Goal: Information Seeking & Learning: Learn about a topic

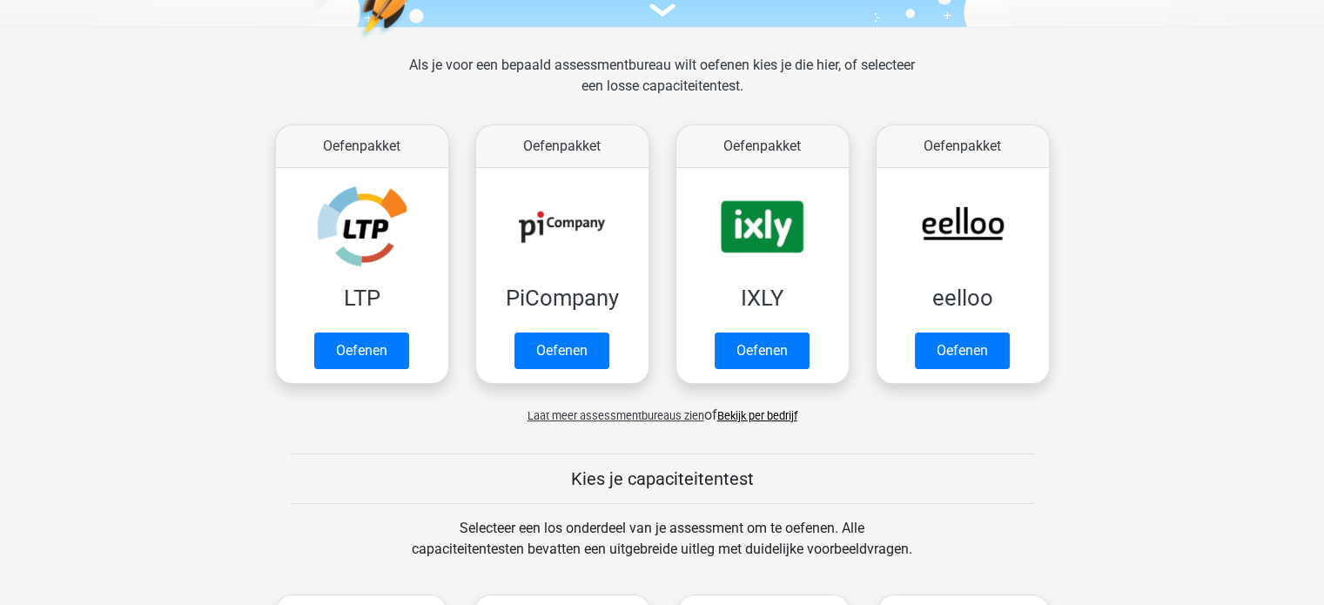
scroll to position [233, 0]
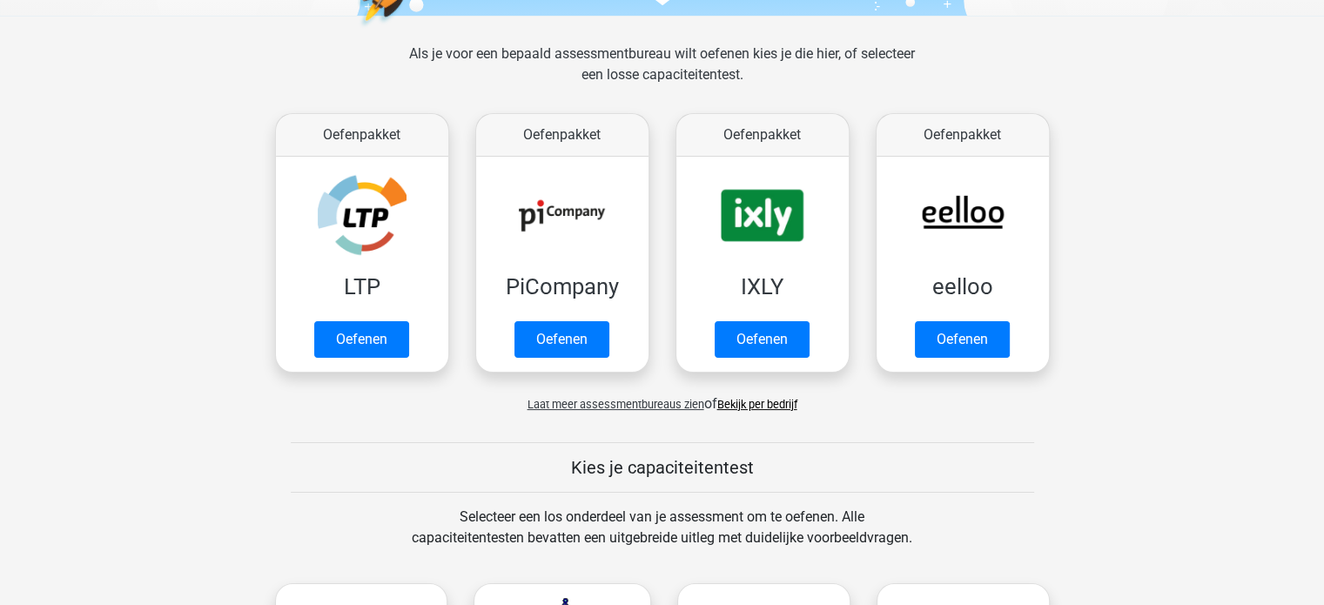
click at [613, 406] on span "Laat meer assessmentbureaus zien" at bounding box center [615, 404] width 177 height 13
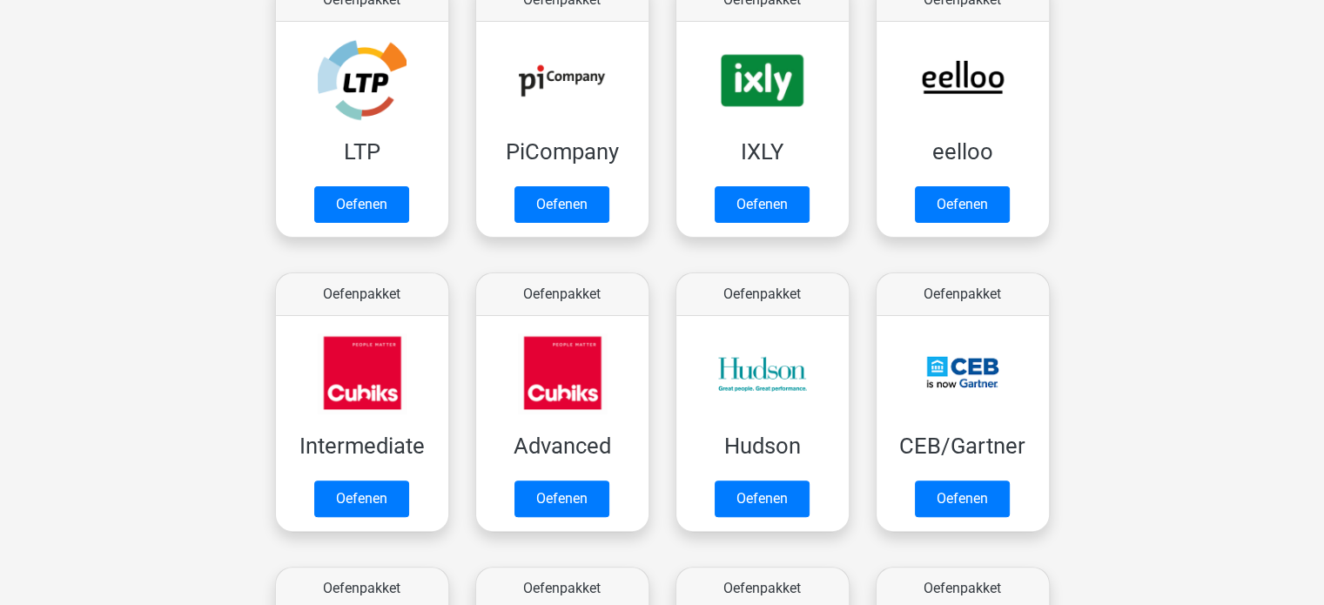
scroll to position [372, 0]
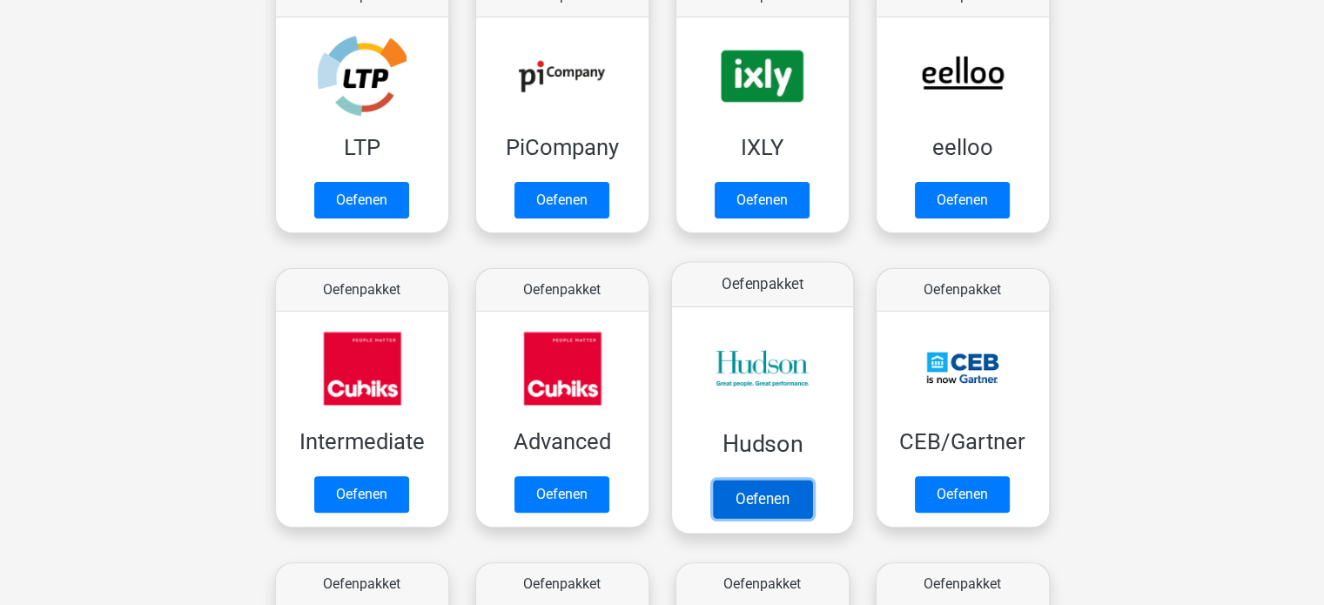
click at [777, 486] on link "Oefenen" at bounding box center [761, 498] width 99 height 38
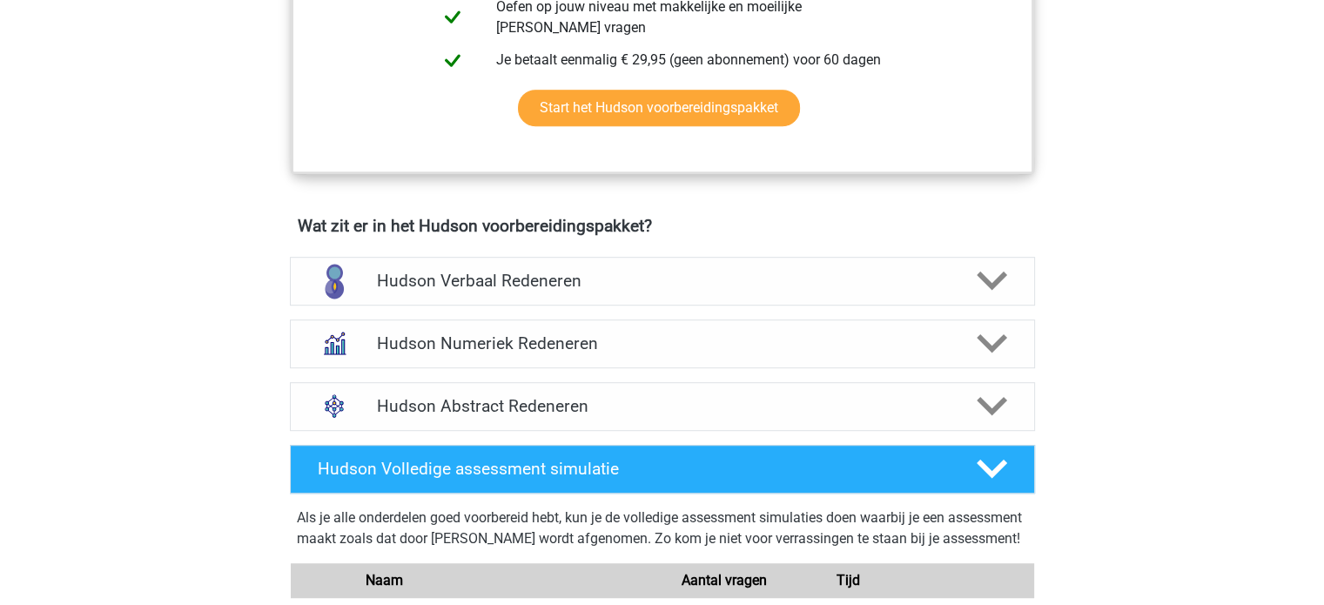
scroll to position [919, 0]
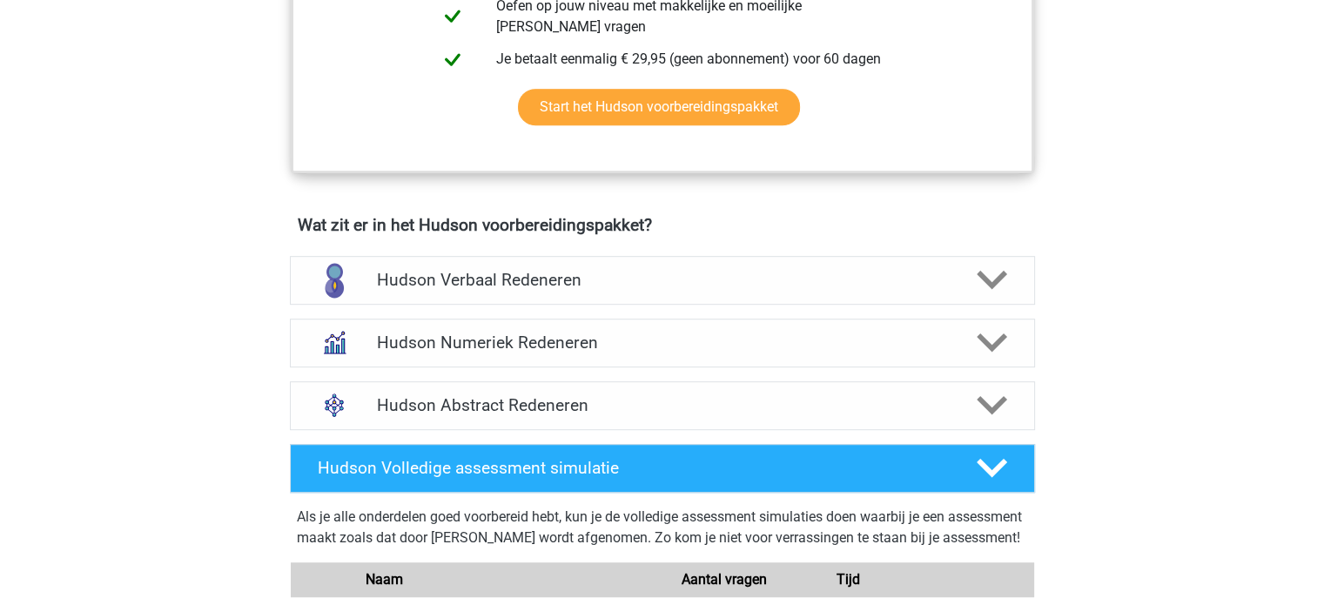
click at [808, 399] on h4 "Hudson Abstract Redeneren" at bounding box center [662, 405] width 570 height 20
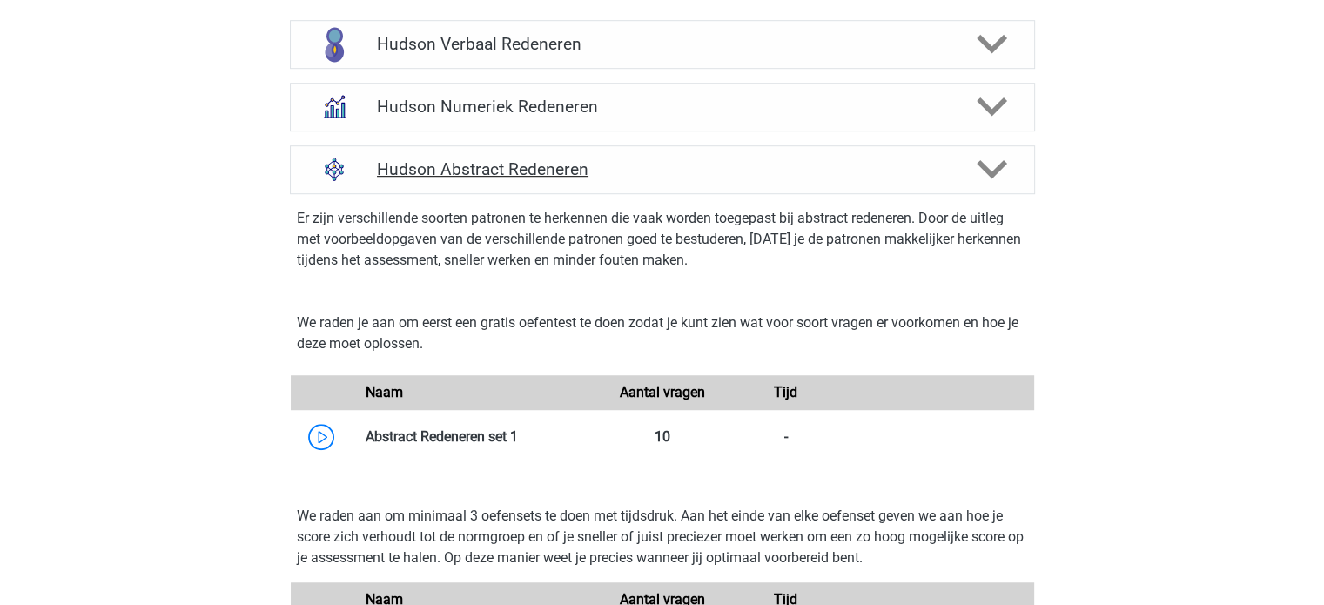
scroll to position [1156, 0]
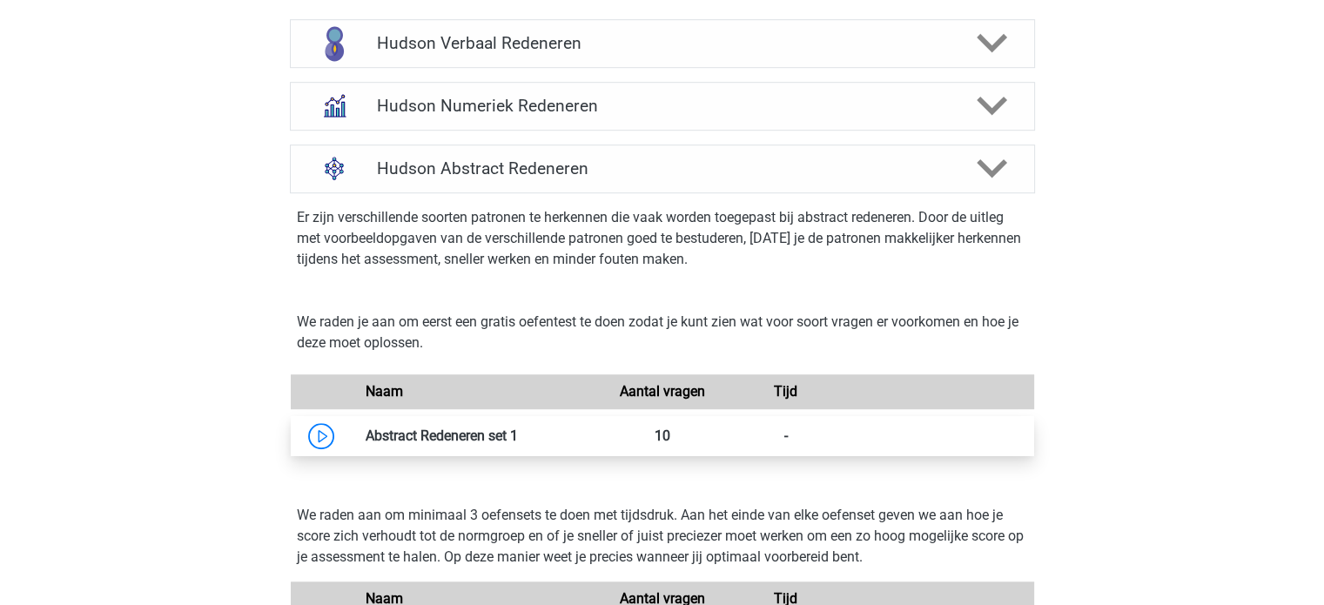
click at [518, 432] on link at bounding box center [518, 435] width 0 height 17
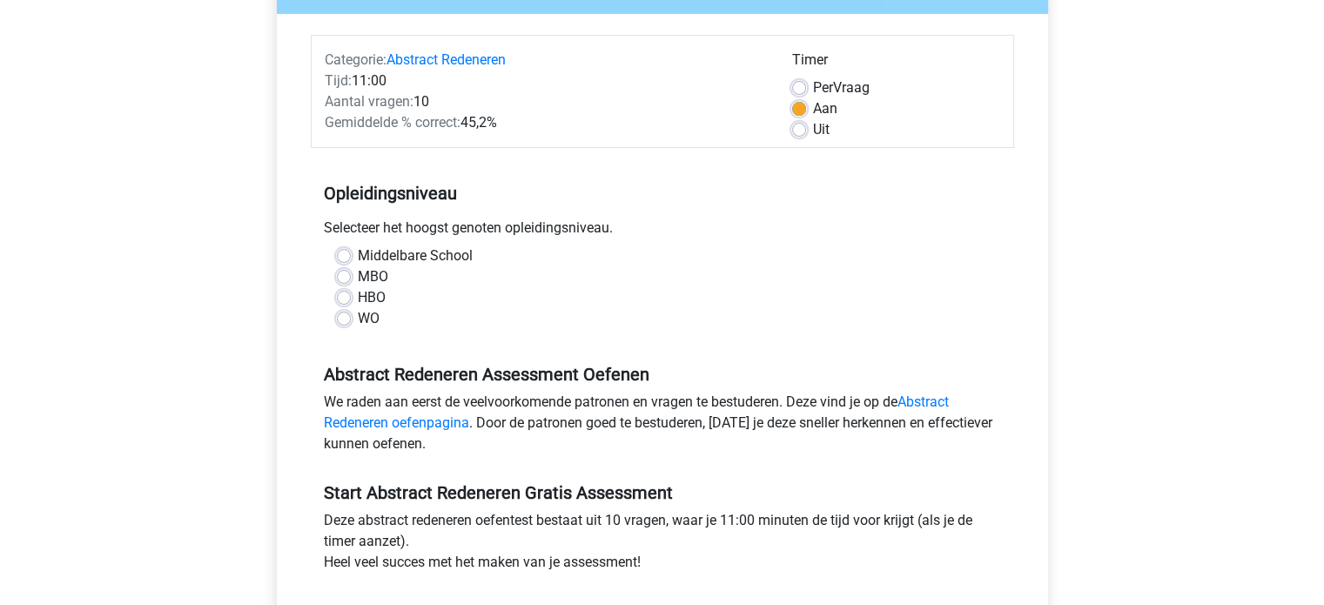
scroll to position [193, 0]
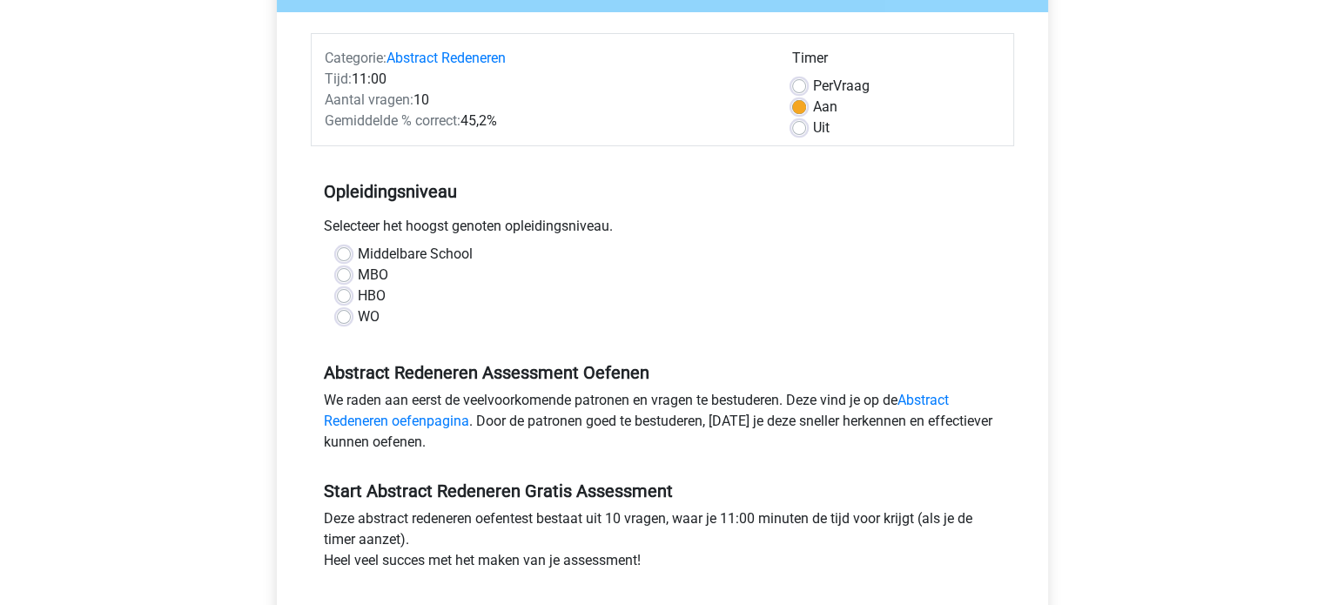
click at [358, 299] on label "HBO" at bounding box center [372, 295] width 28 height 21
click at [349, 299] on input "HBO" at bounding box center [344, 293] width 14 height 17
radio input "true"
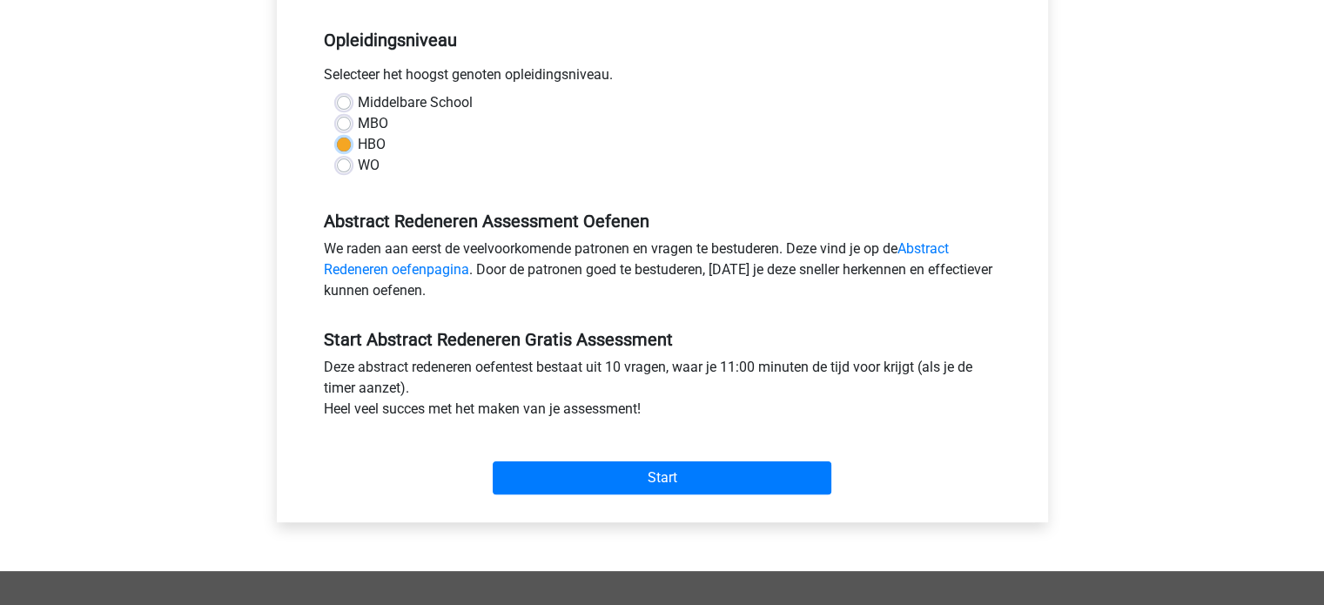
scroll to position [350, 0]
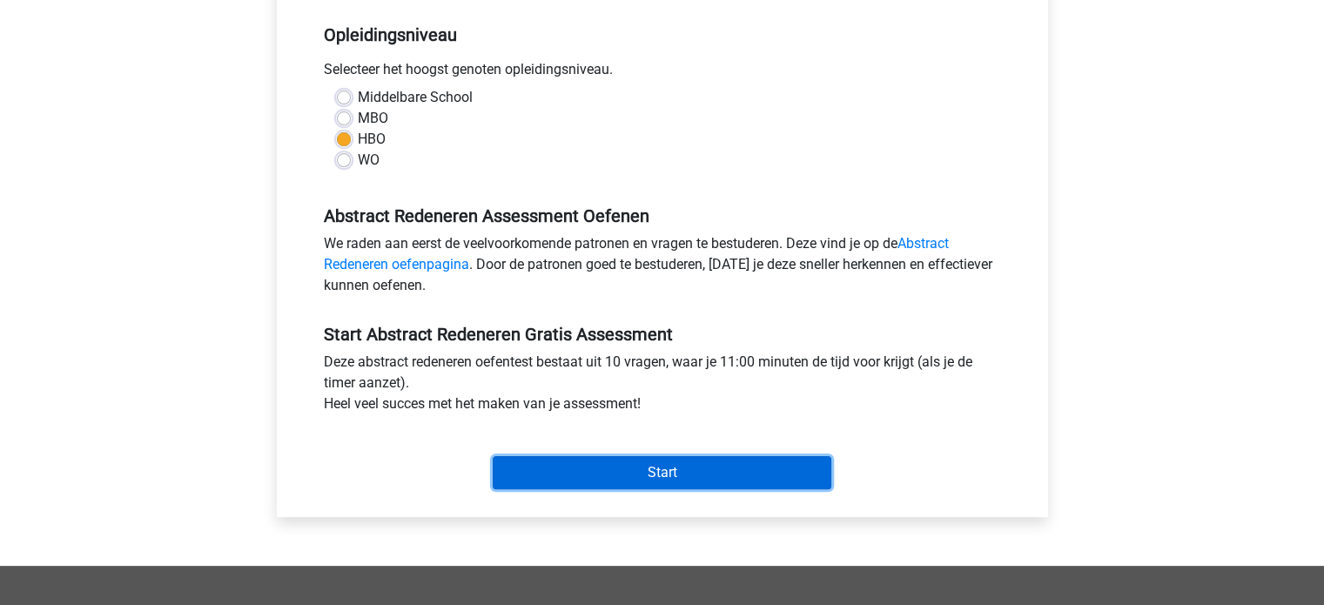
click at [578, 466] on input "Start" at bounding box center [662, 472] width 338 height 33
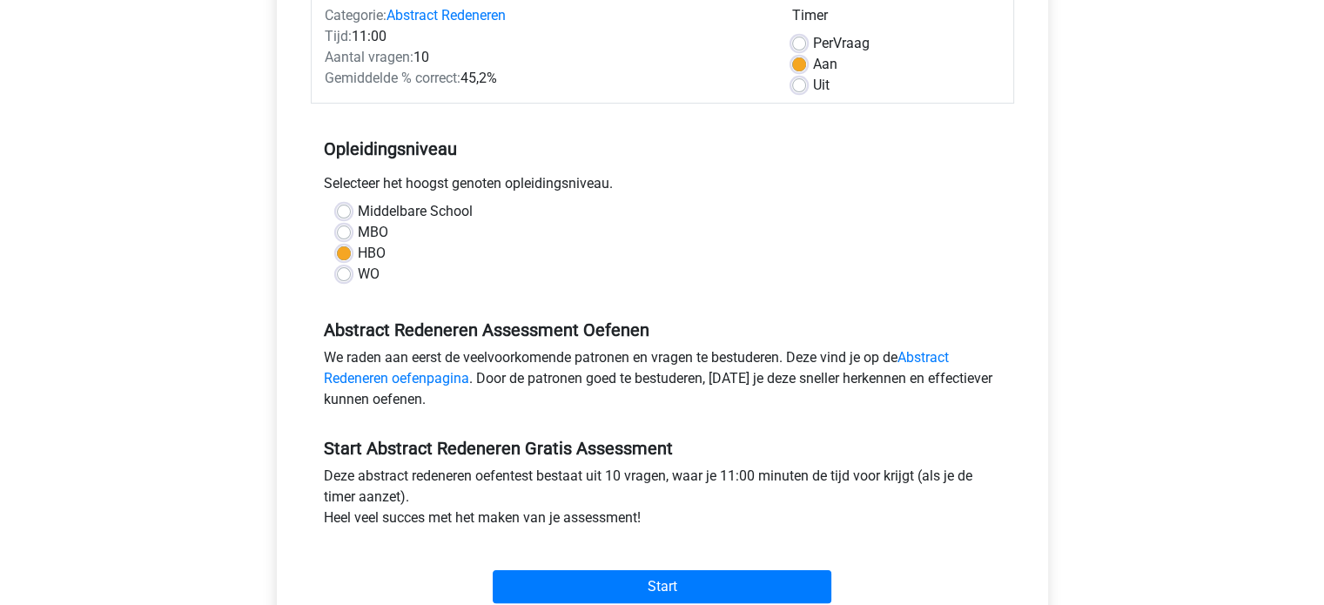
scroll to position [235, 0]
click at [358, 268] on label "WO" at bounding box center [369, 275] width 22 height 21
click at [344, 268] on input "WO" at bounding box center [344, 273] width 14 height 17
radio input "true"
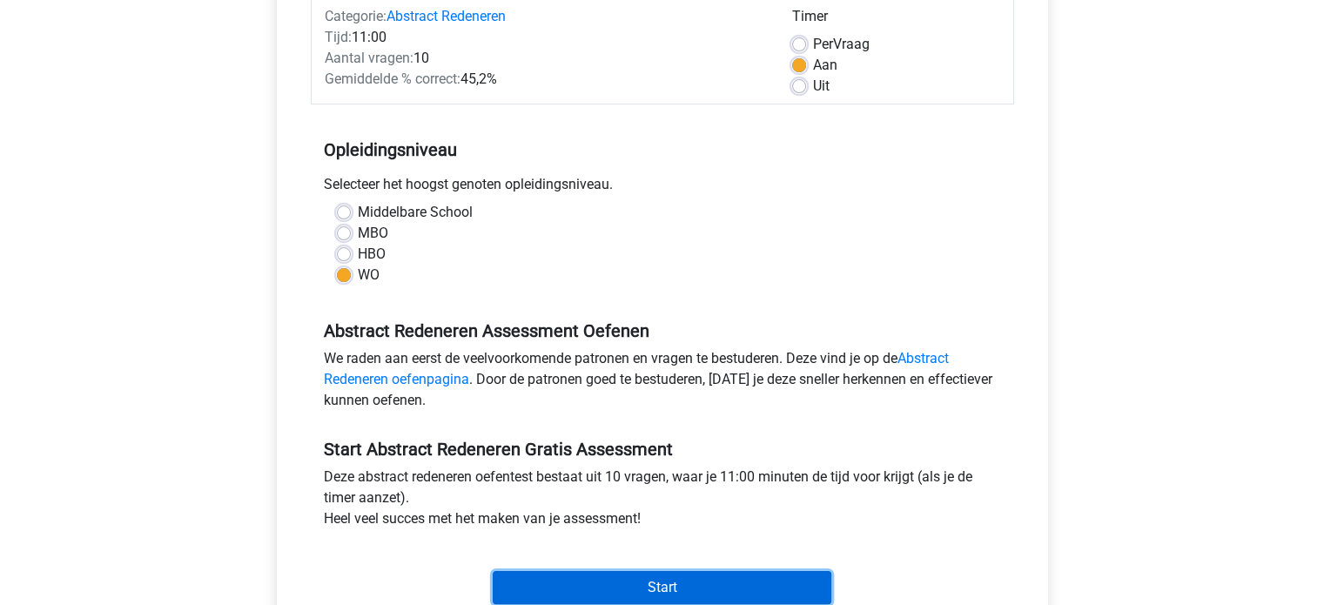
click at [616, 587] on input "Start" at bounding box center [662, 587] width 338 height 33
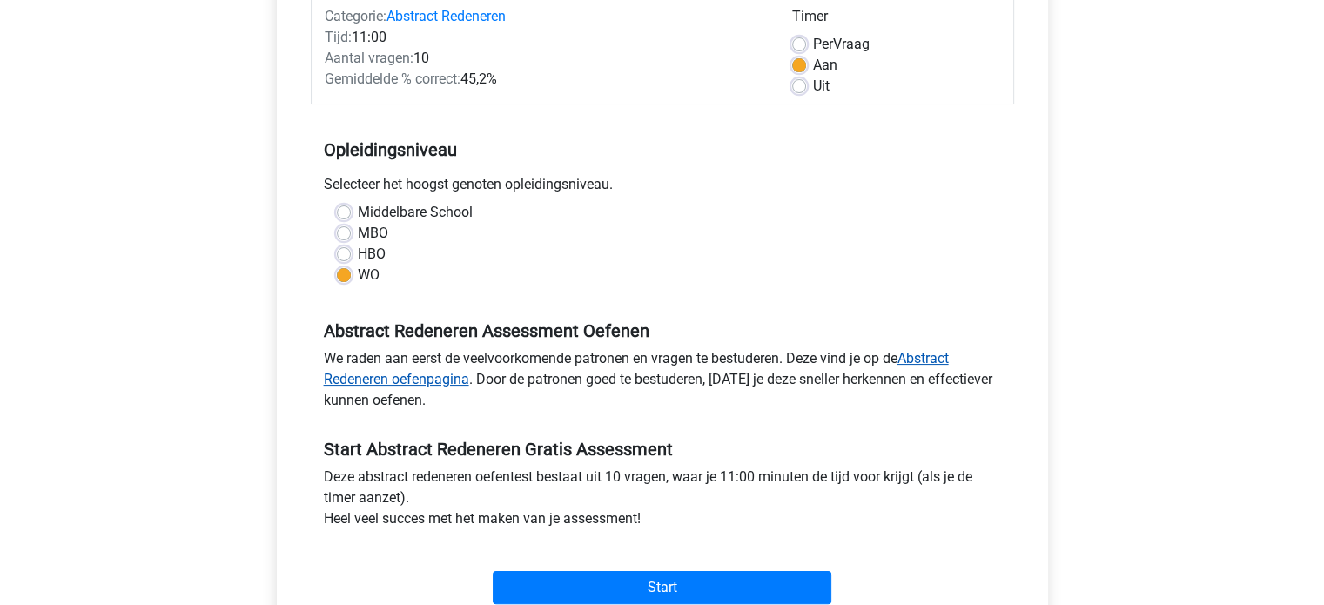
click at [397, 378] on link "Abstract Redeneren oefenpagina" at bounding box center [636, 368] width 625 height 37
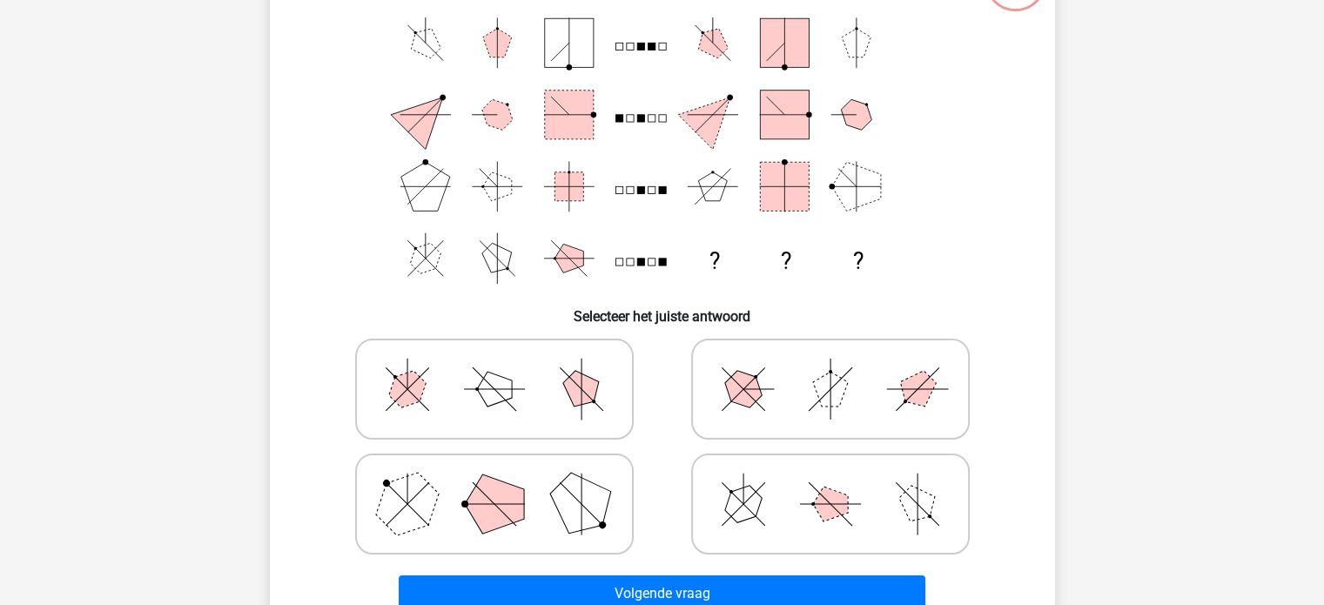
scroll to position [155, 0]
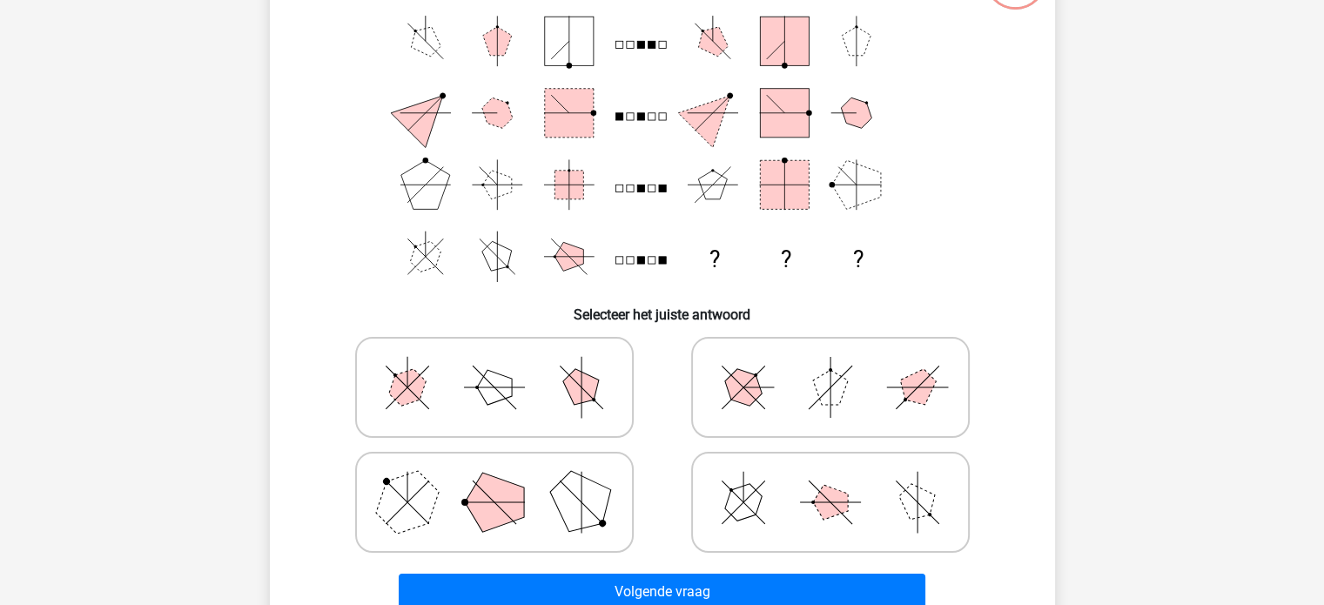
click at [537, 497] on icon at bounding box center [494, 502] width 261 height 87
click at [506, 480] on input "radio" at bounding box center [499, 474] width 11 height 11
radio input "true"
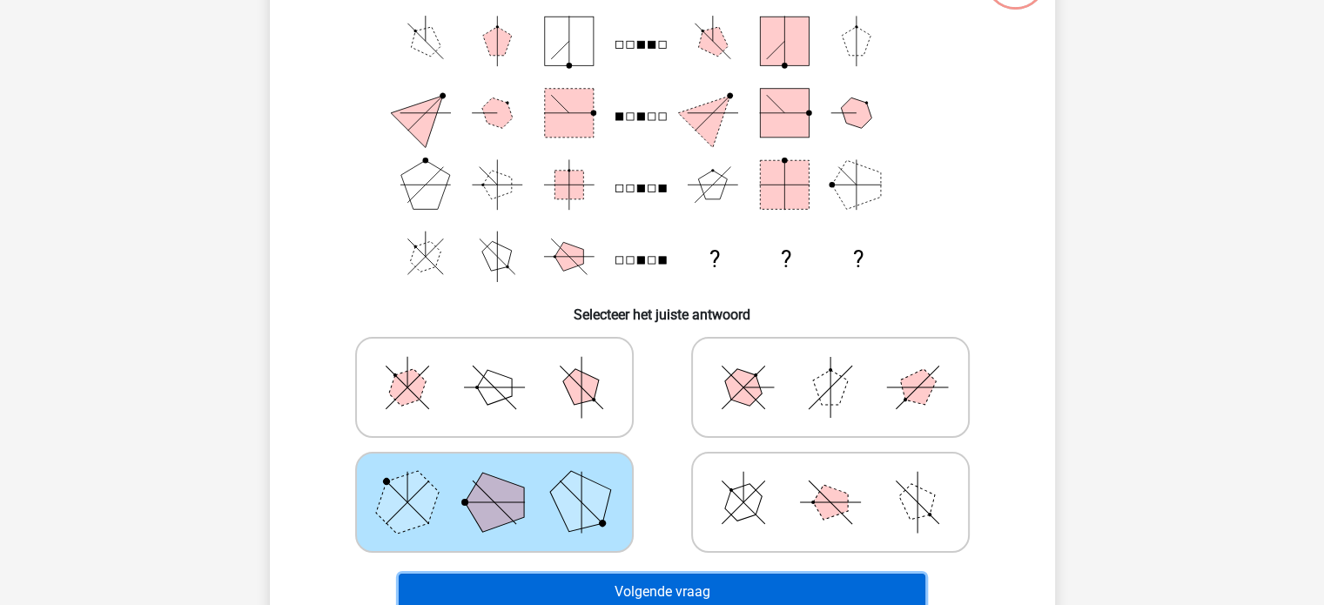
click at [602, 587] on button "Volgende vraag" at bounding box center [662, 591] width 526 height 37
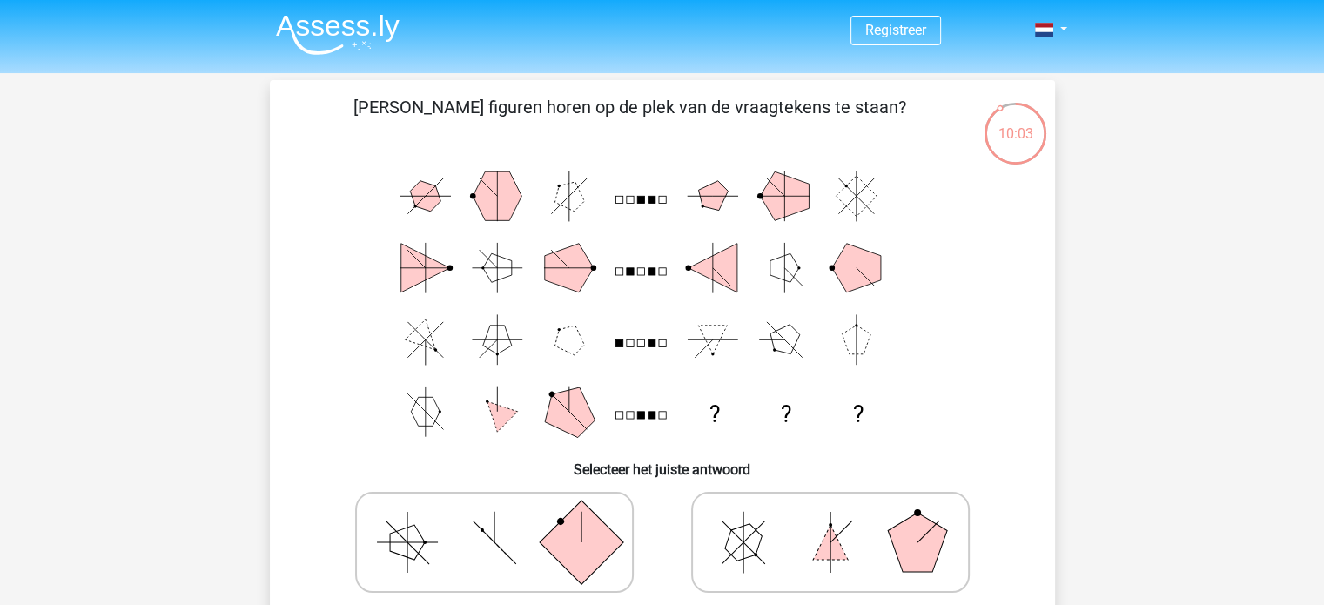
scroll to position [0, 0]
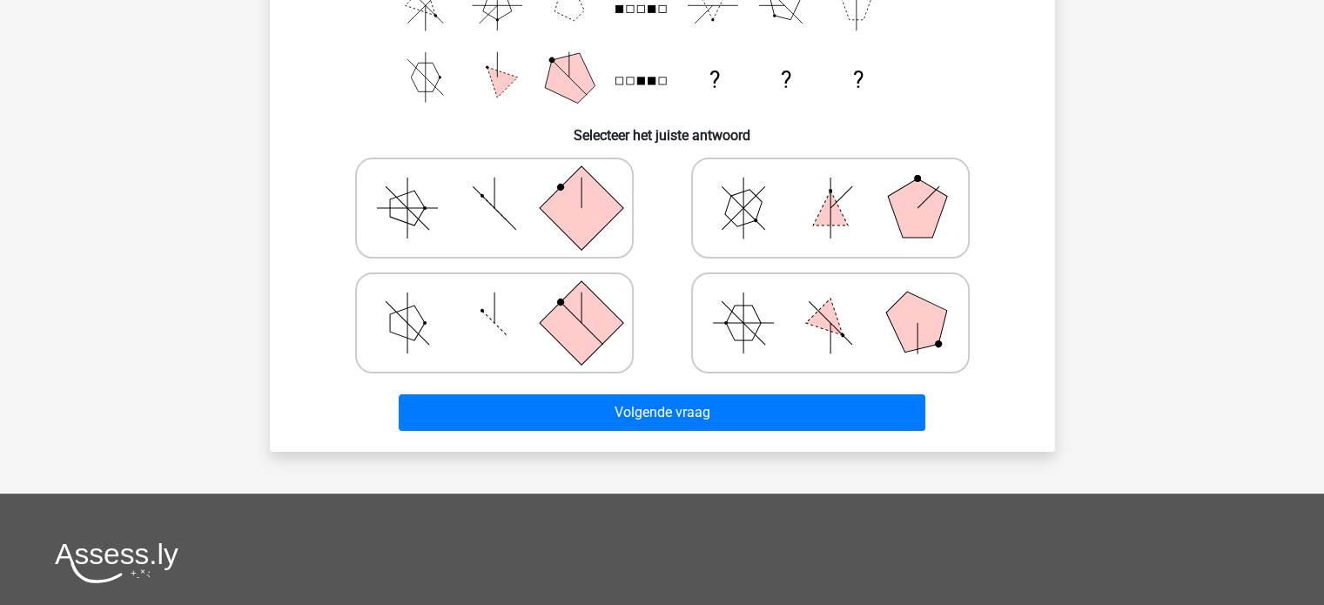
scroll to position [336, 0]
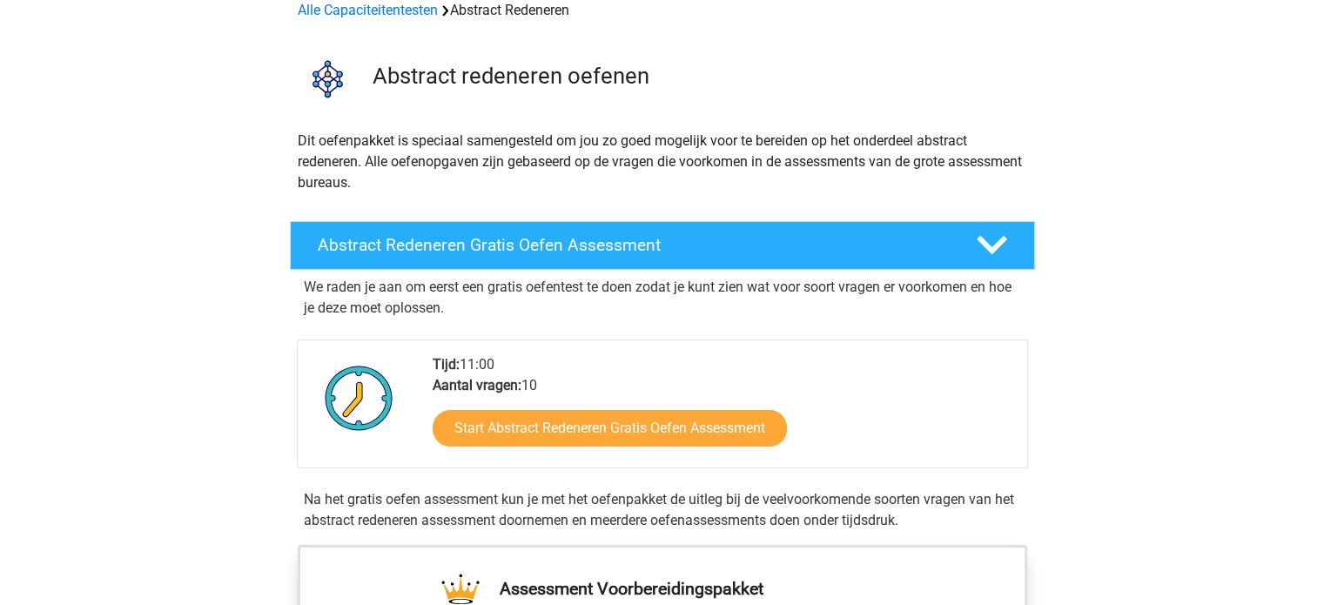
scroll to position [89, 0]
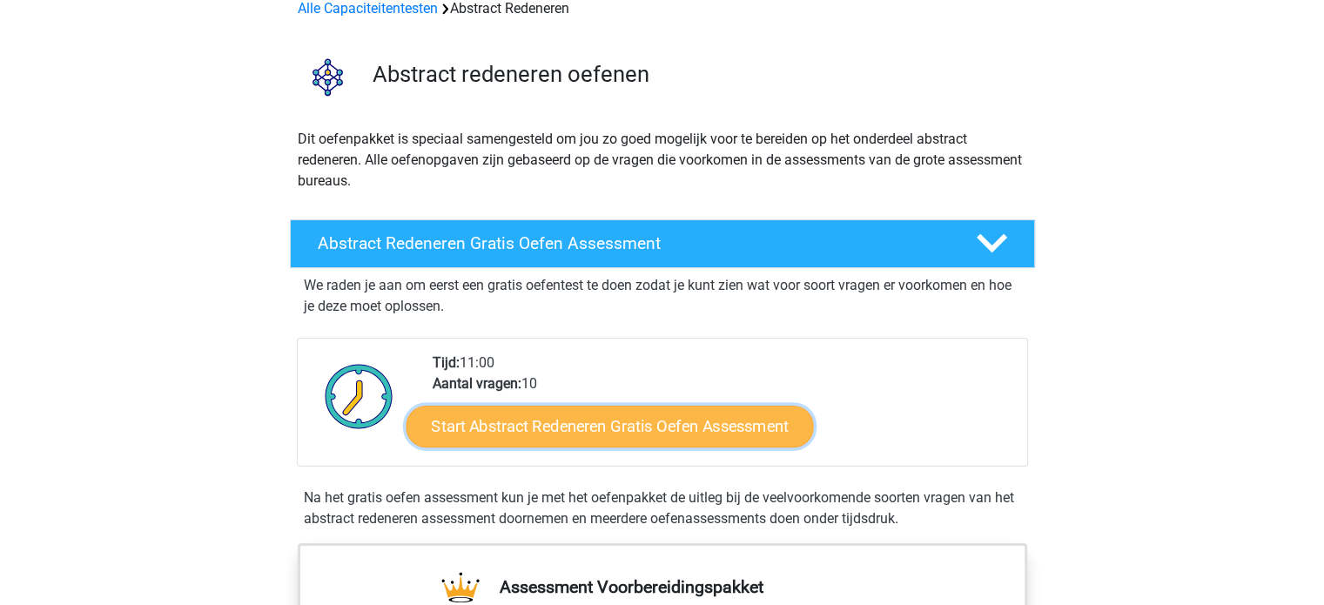
click at [582, 420] on link "Start Abstract Redeneren Gratis Oefen Assessment" at bounding box center [609, 426] width 407 height 42
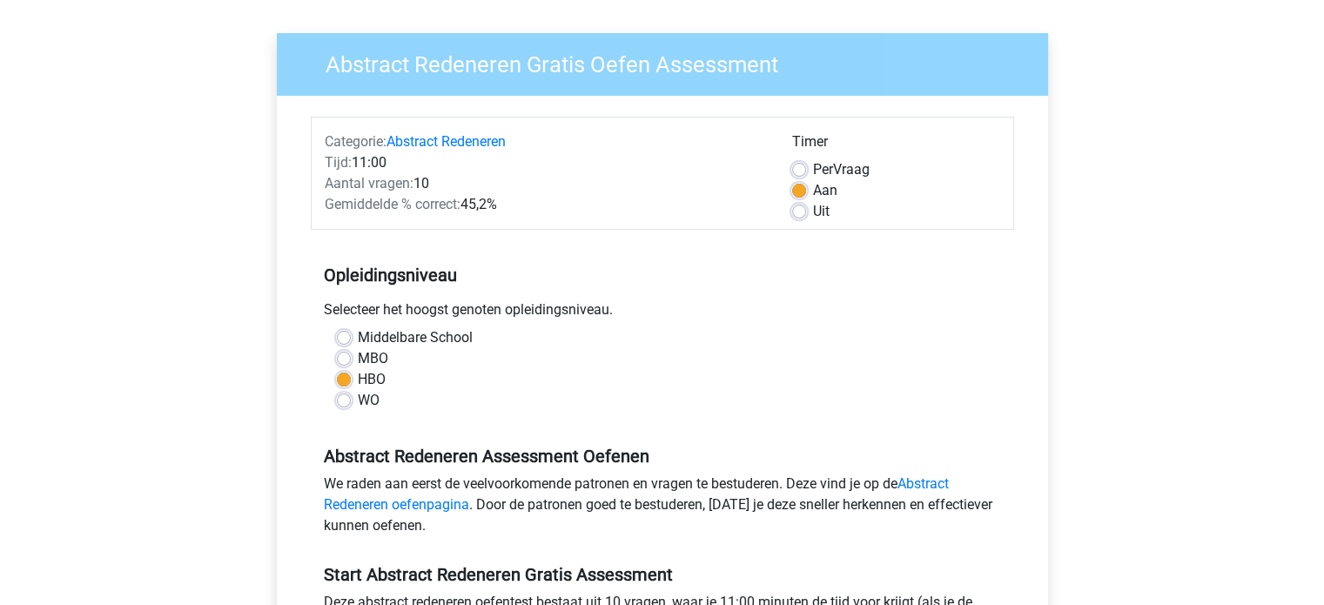
scroll to position [111, 0]
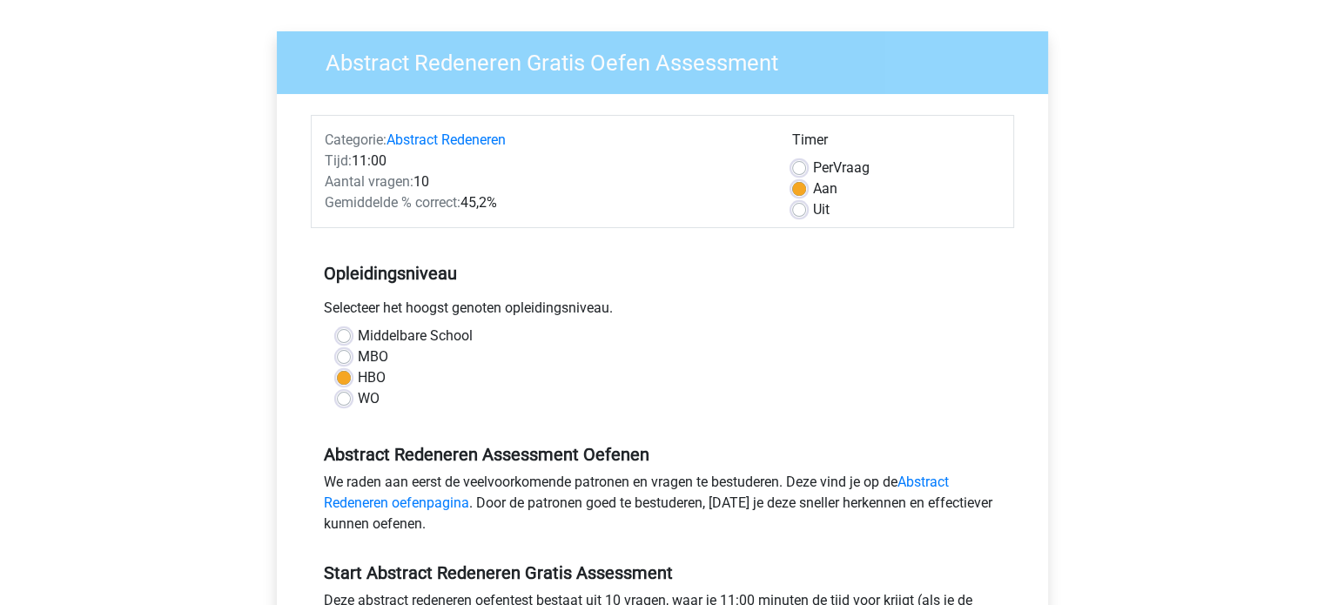
click at [855, 160] on label "Per Vraag" at bounding box center [841, 168] width 57 height 21
click at [806, 160] on input "Per Vraag" at bounding box center [799, 166] width 14 height 17
radio input "true"
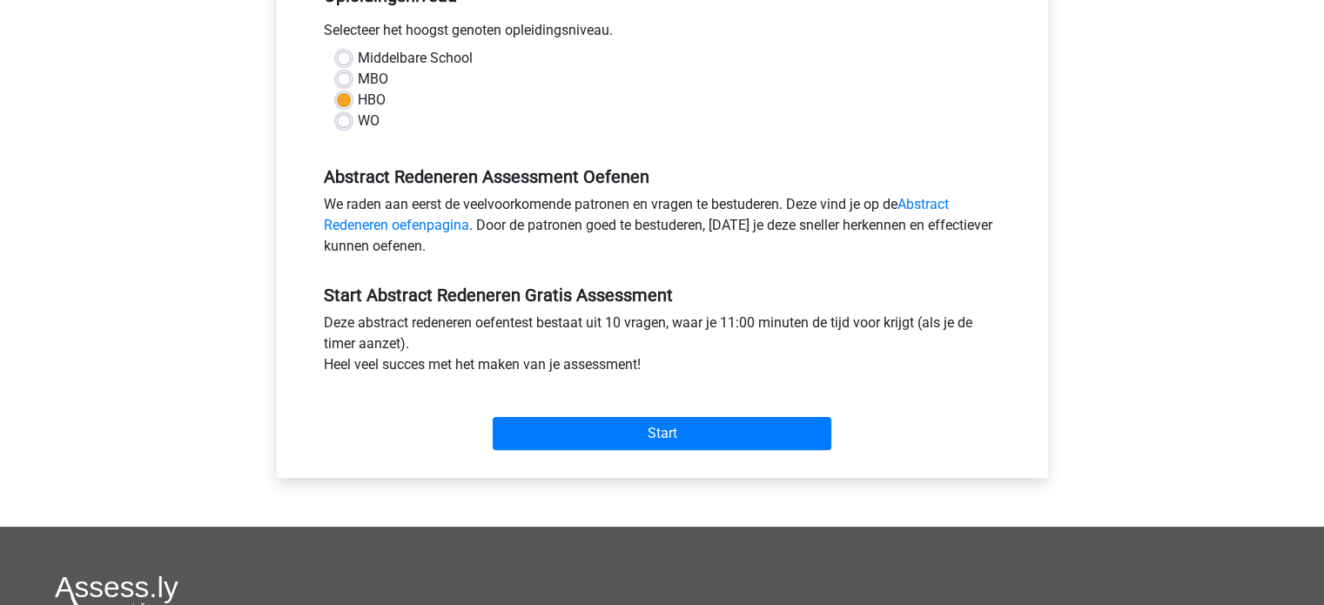
scroll to position [392, 0]
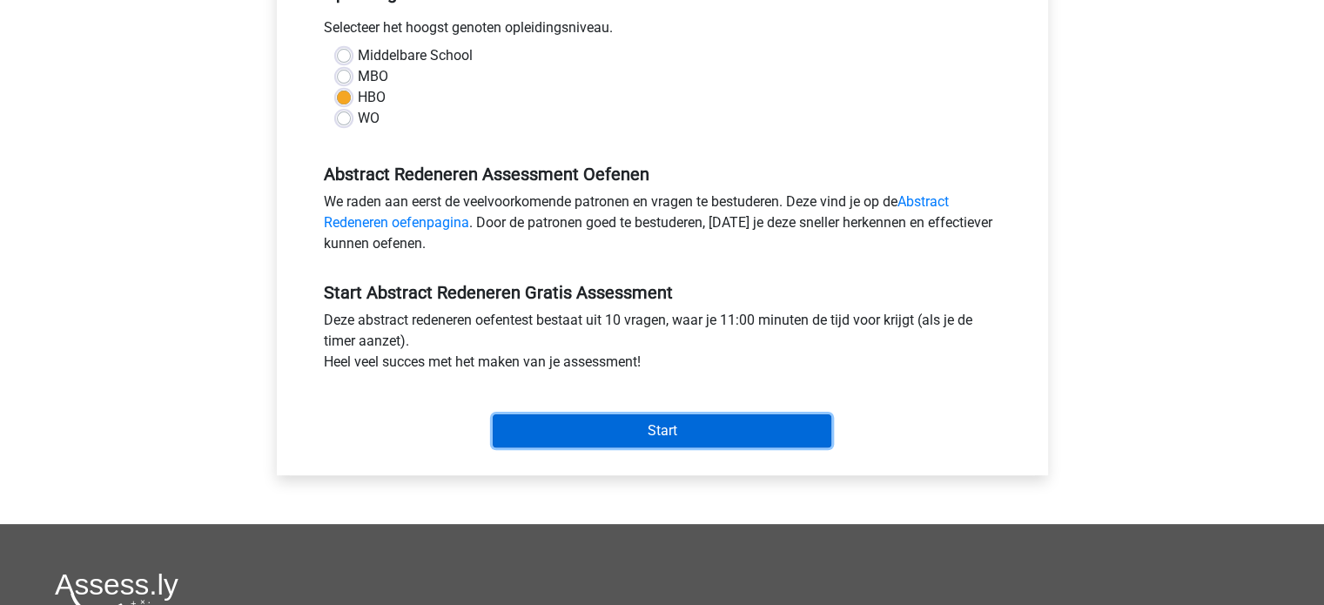
click at [654, 418] on input "Start" at bounding box center [662, 430] width 338 height 33
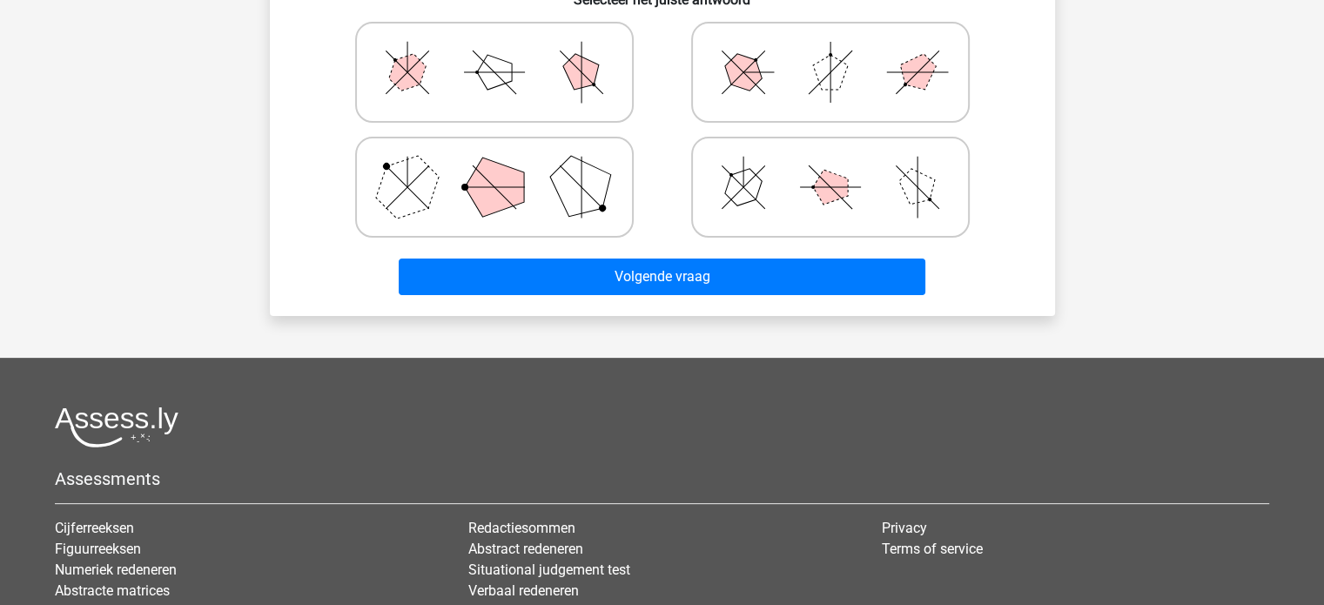
scroll to position [680, 0]
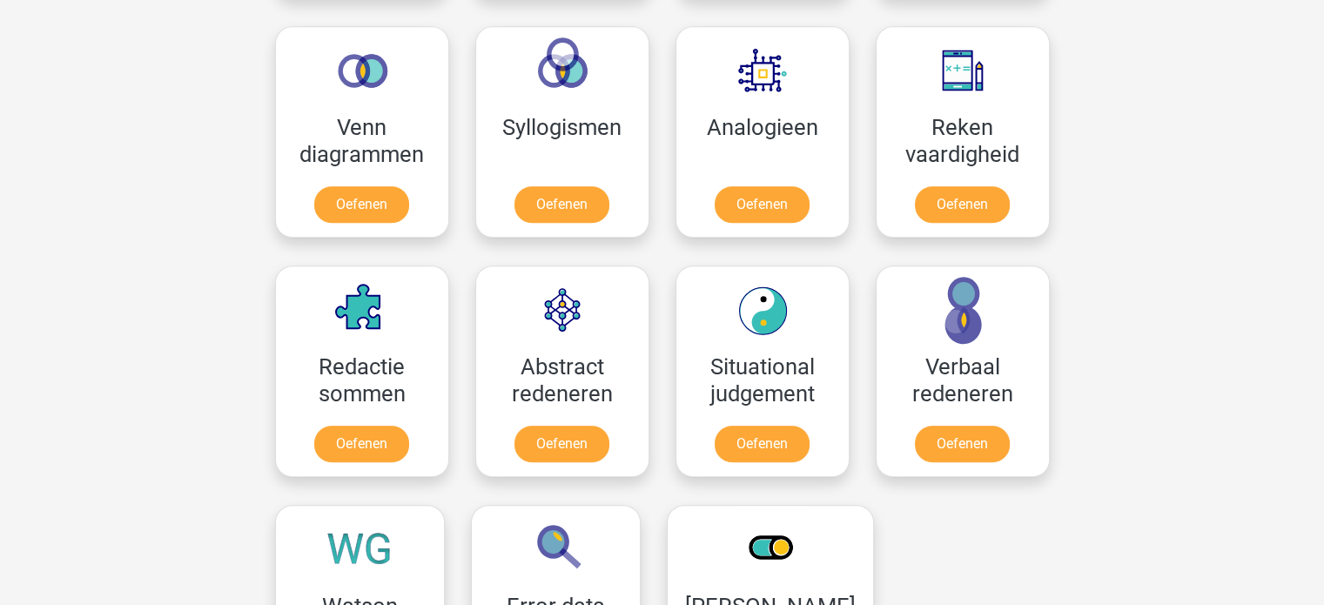
scroll to position [1030, 0]
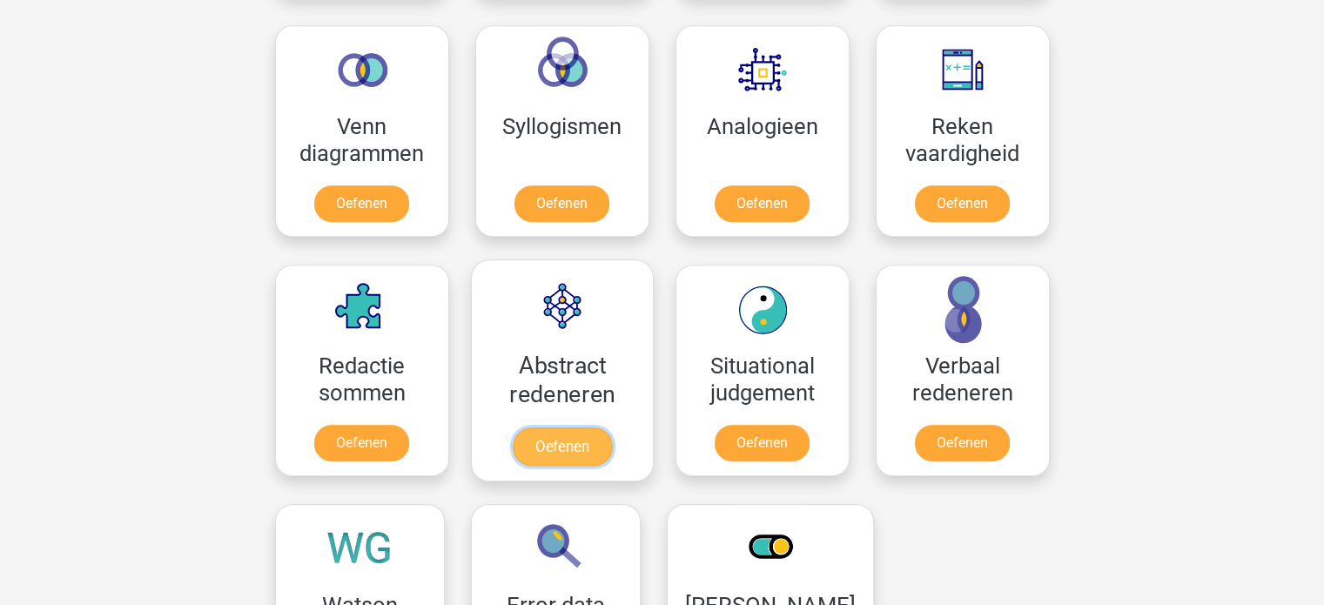
click at [556, 448] on link "Oefenen" at bounding box center [561, 446] width 99 height 38
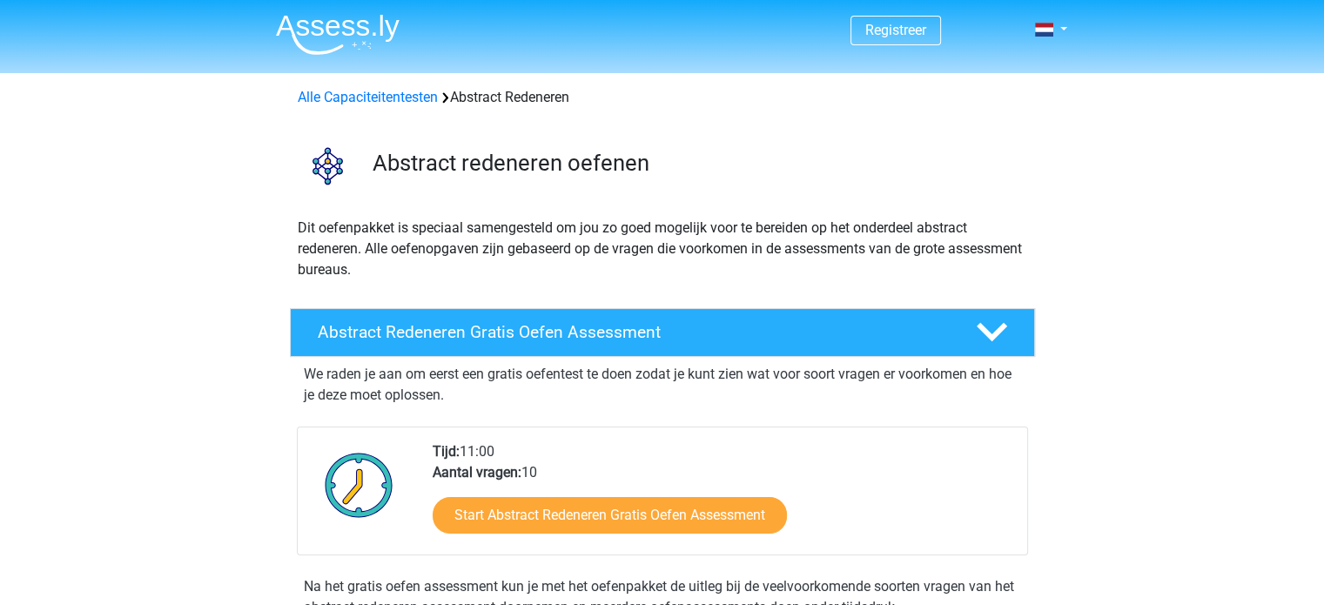
scroll to position [48, 0]
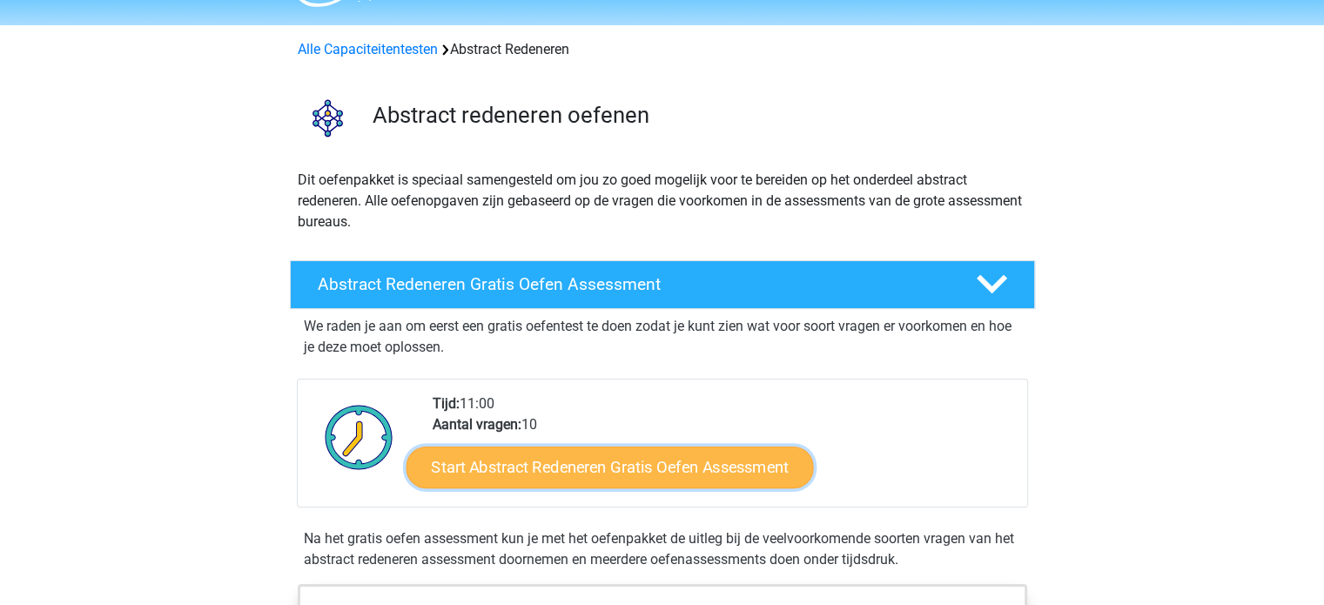
click at [557, 450] on link "Start Abstract Redeneren Gratis Oefen Assessment" at bounding box center [609, 467] width 407 height 42
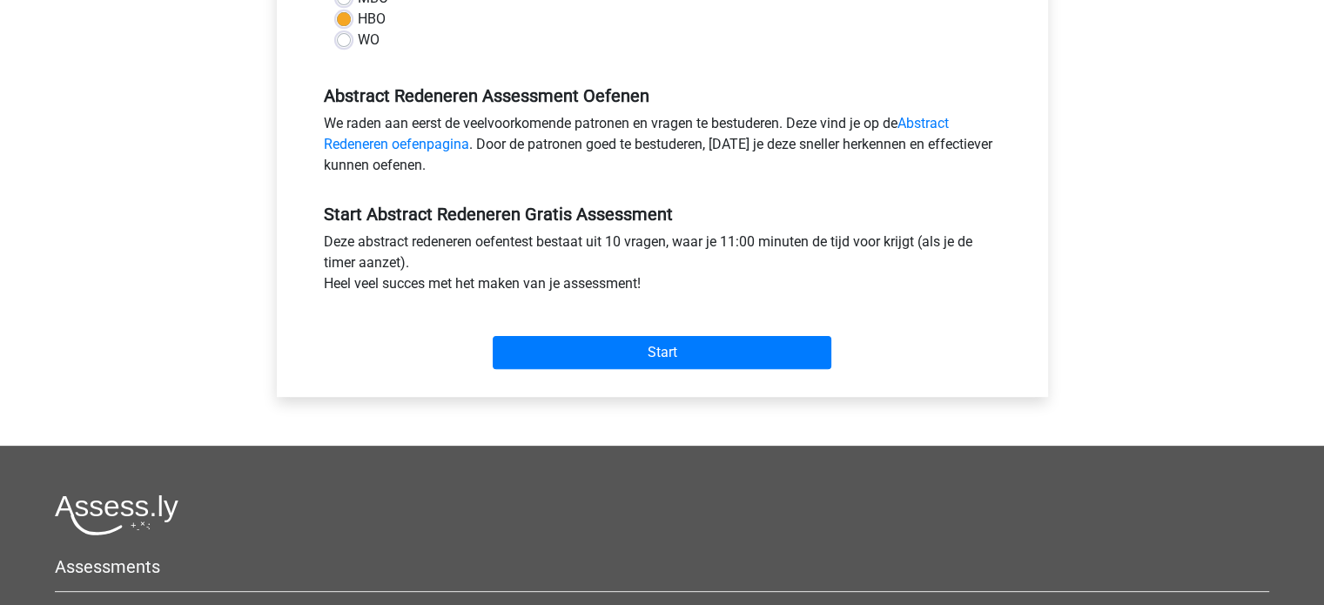
scroll to position [472, 0]
